Goal: Information Seeking & Learning: Learn about a topic

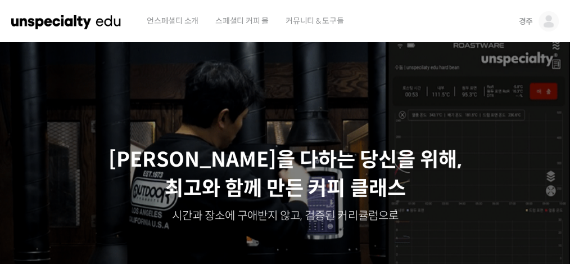
click at [427, 19] on img at bounding box center [548, 21] width 20 height 20
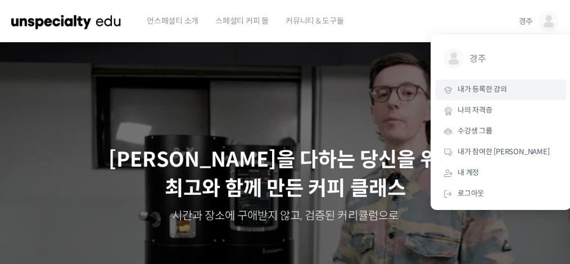
click at [427, 93] on span "내가 등록한 강의" at bounding box center [481, 89] width 49 height 10
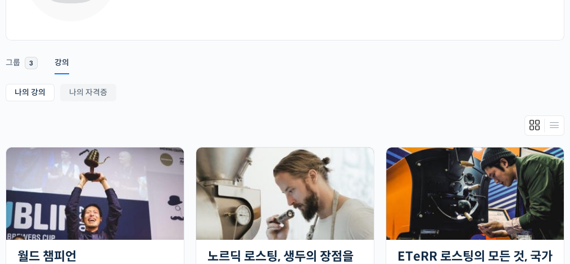
scroll to position [158, 0]
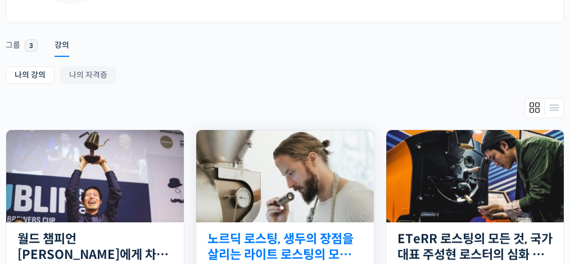
click at [294, 242] on link "노르딕 로스팅, 생두의 장점을 살리는 라이트 로스팅의 모든 것" at bounding box center [284, 246] width 155 height 31
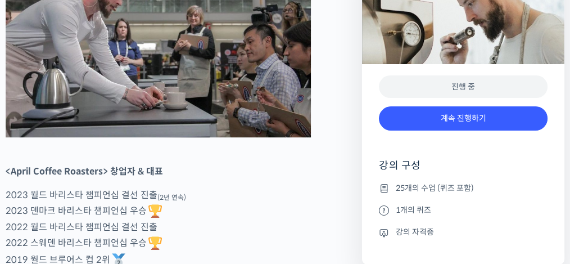
scroll to position [543, 0]
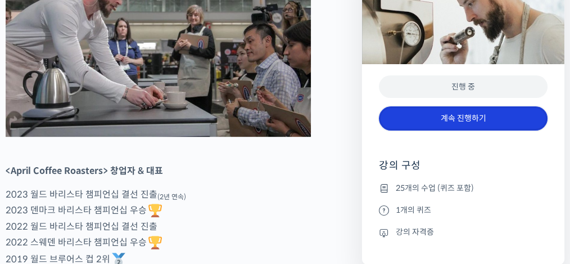
click at [472, 117] on link "계속 진행하기" at bounding box center [463, 118] width 169 height 24
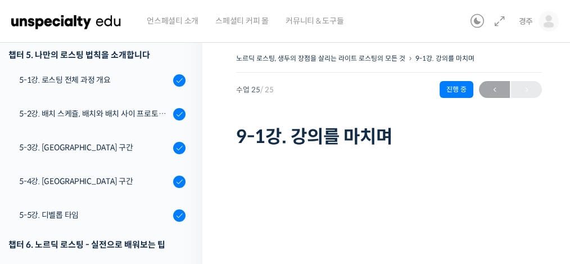
scroll to position [494, 0]
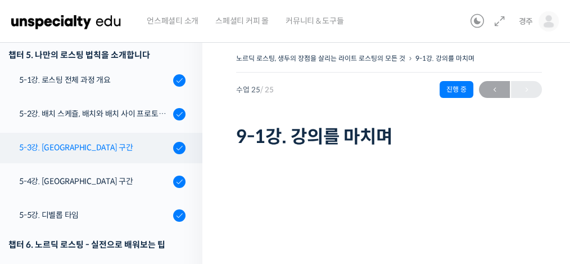
click at [65, 147] on div "5-3강. 건조 구간" at bounding box center [94, 147] width 151 height 12
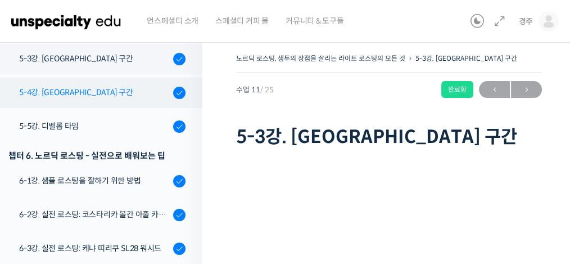
click at [81, 89] on div "5-4강. [GEOGRAPHIC_DATA] 구간" at bounding box center [94, 92] width 151 height 12
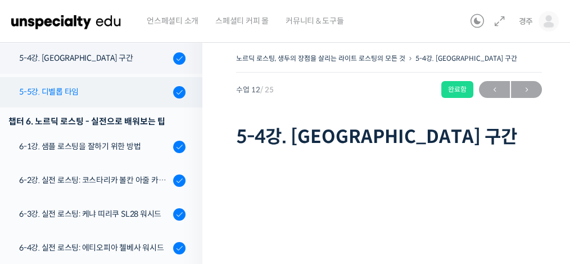
click at [66, 93] on div "5-5강. 디벨롭 타임" at bounding box center [94, 91] width 151 height 12
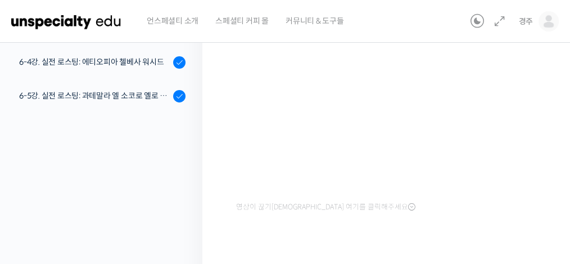
scroll to position [120, 0]
